Goal: Find specific page/section: Find specific page/section

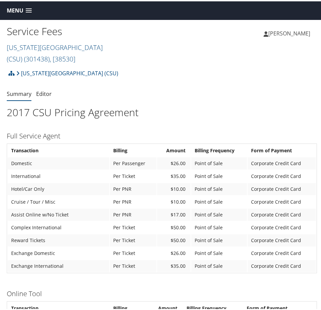
click at [17, 8] on span "Menu" at bounding box center [15, 9] width 17 height 6
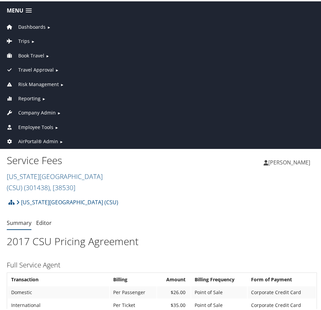
click at [36, 122] on span "Employee Tools" at bounding box center [35, 125] width 35 height 7
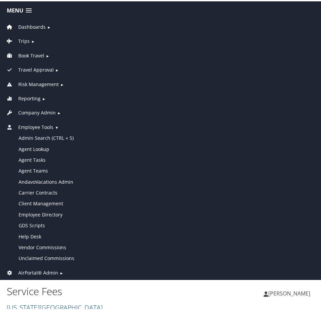
click at [36, 108] on span "Company Admin" at bounding box center [36, 111] width 37 height 7
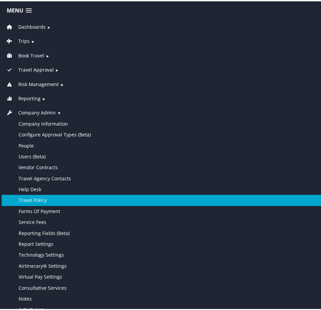
click at [46, 201] on link "Travel Policy" at bounding box center [162, 198] width 320 height 11
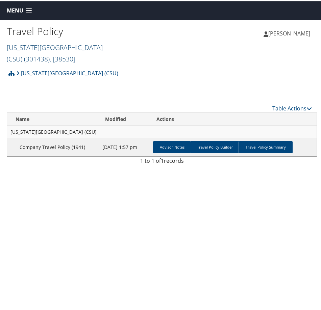
click at [57, 47] on link "California State University (CSU) ( 301438 ) , [ 38530 ]" at bounding box center [55, 52] width 96 height 21
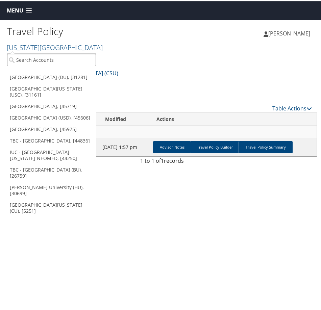
click at [59, 58] on input "search" at bounding box center [51, 58] width 89 height 12
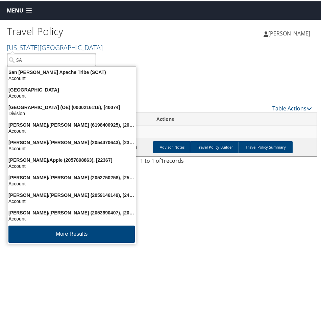
type input "S"
type input "UNIVERSITY OF SAN"
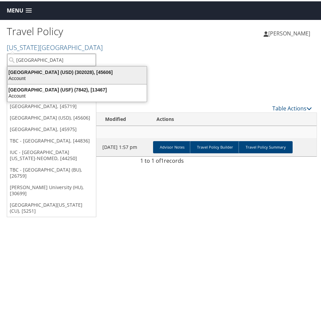
click at [61, 75] on div "Account" at bounding box center [76, 77] width 147 height 6
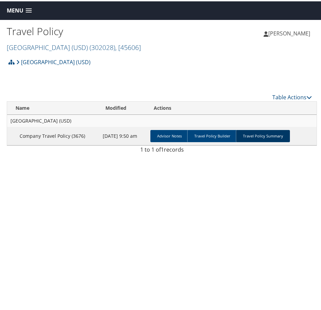
click at [256, 135] on link "Travel Policy Summary" at bounding box center [263, 135] width 54 height 12
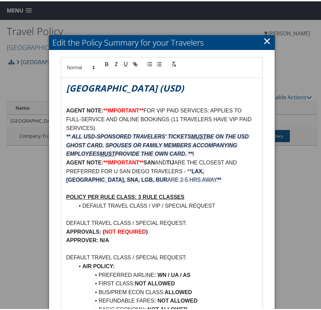
drag, startPoint x: 266, startPoint y: 39, endPoint x: 259, endPoint y: 43, distance: 7.1
click at [266, 39] on link "×" at bounding box center [267, 39] width 8 height 13
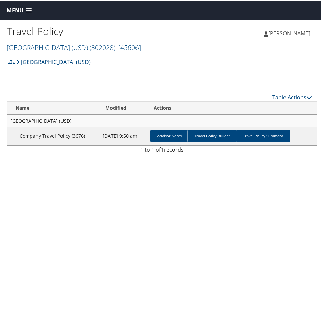
click at [19, 11] on span "Menu" at bounding box center [15, 9] width 17 height 6
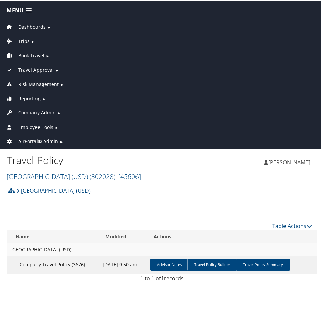
click at [42, 114] on span "Company Admin" at bounding box center [36, 111] width 37 height 7
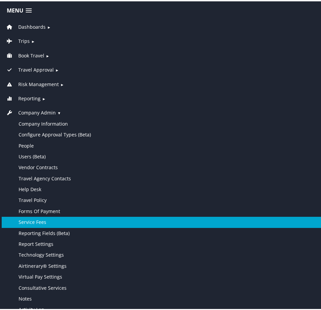
click at [45, 220] on link "Service Fees" at bounding box center [162, 220] width 320 height 11
